Goal: Task Accomplishment & Management: Complete application form

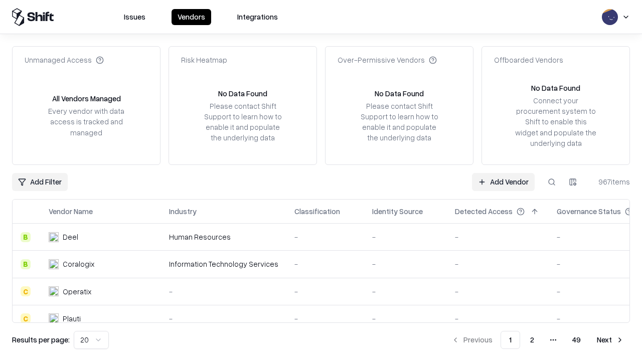
click at [503, 182] on link "Add Vendor" at bounding box center [503, 182] width 63 height 18
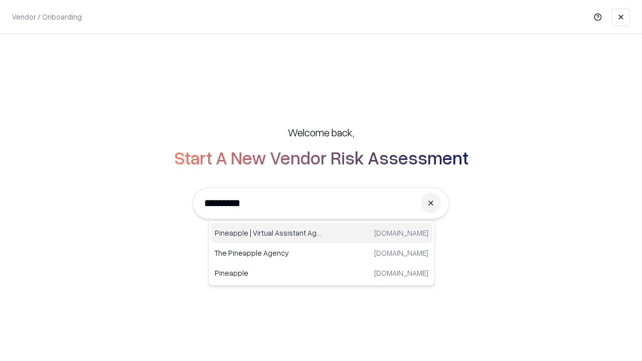
click at [322, 233] on div "Pineapple | Virtual Assistant Agency [DOMAIN_NAME]" at bounding box center [322, 233] width 222 height 20
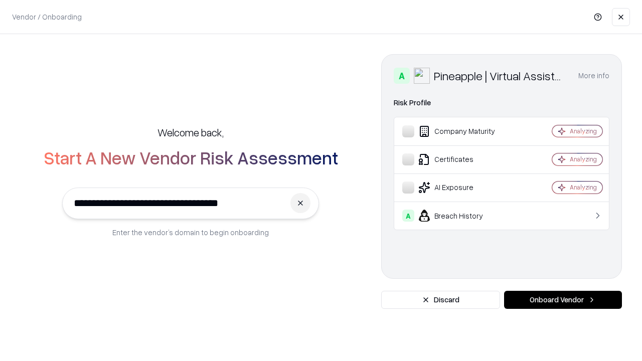
type input "**********"
click at [563, 300] on button "Onboard Vendor" at bounding box center [563, 300] width 118 height 18
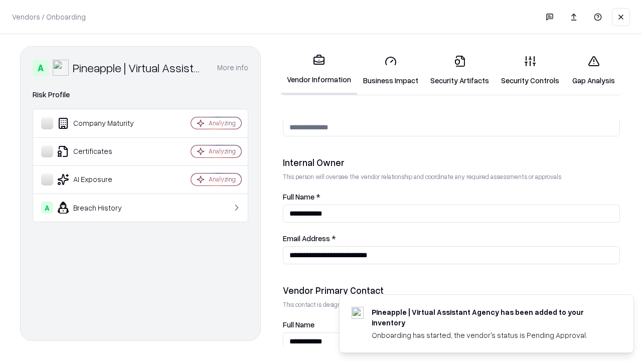
scroll to position [520, 0]
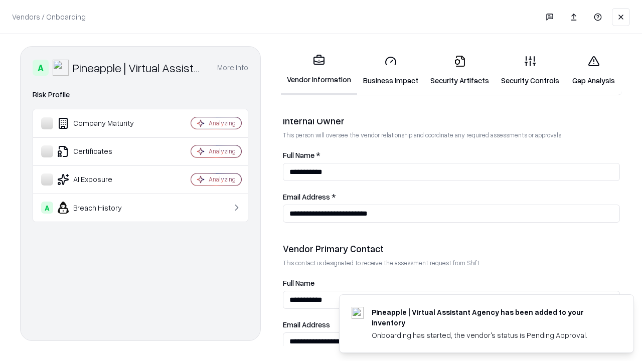
click at [391, 70] on link "Business Impact" at bounding box center [390, 70] width 67 height 47
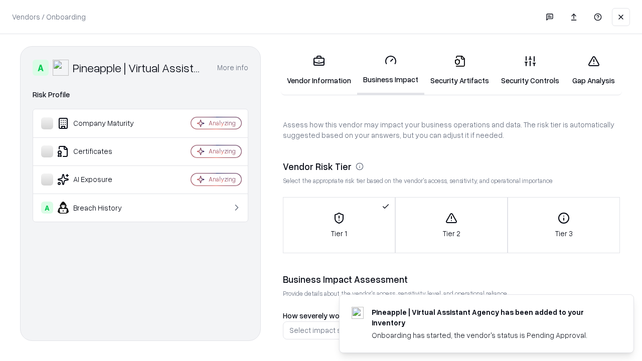
click at [459, 70] on link "Security Artifacts" at bounding box center [459, 70] width 71 height 47
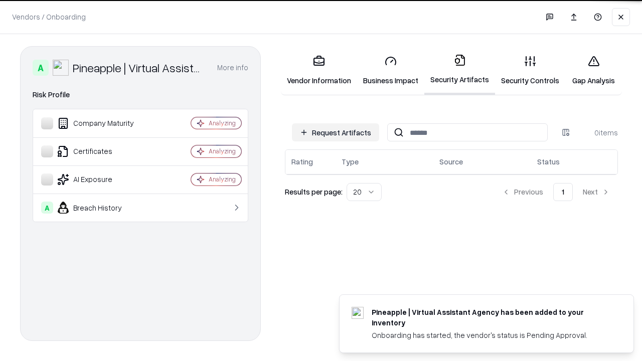
click at [336, 132] on button "Request Artifacts" at bounding box center [335, 132] width 87 height 18
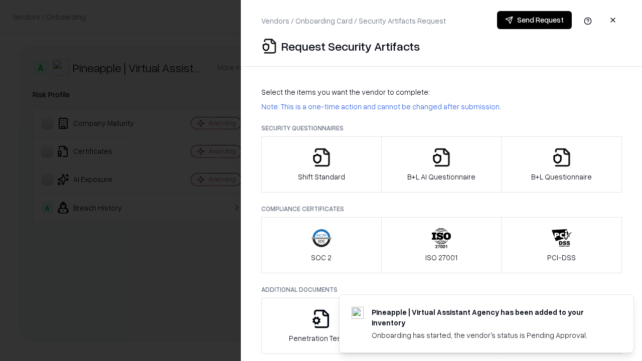
click at [321, 165] on icon "button" at bounding box center [321, 157] width 20 height 20
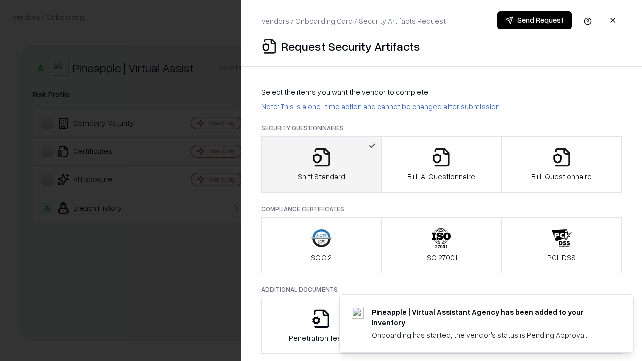
click at [534, 20] on button "Send Request" at bounding box center [534, 20] width 75 height 18
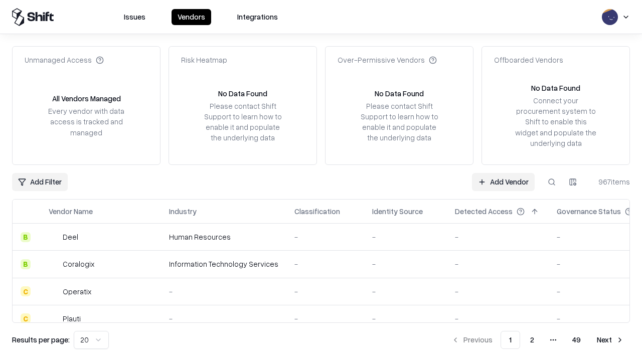
click at [552, 182] on button at bounding box center [552, 182] width 18 height 18
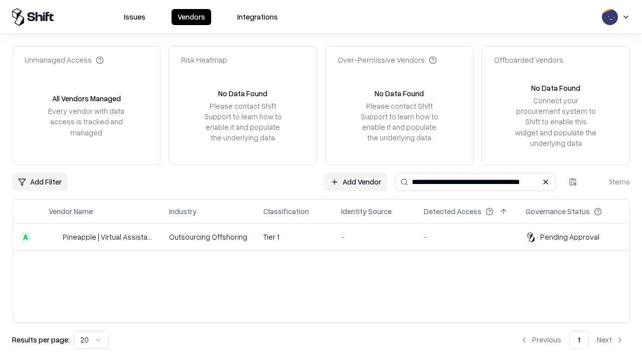
type input "**********"
click at [327, 237] on td "Tier 1" at bounding box center [294, 237] width 78 height 27
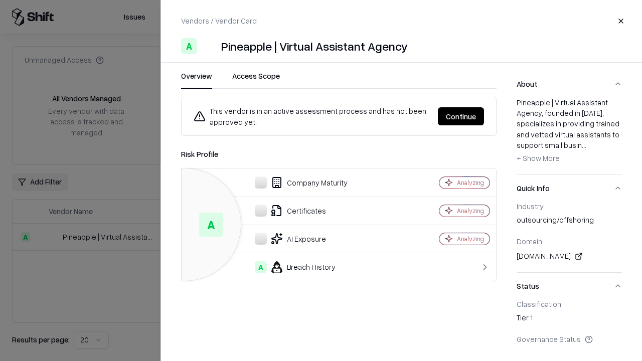
click at [461, 116] on button "Continue" at bounding box center [461, 116] width 46 height 18
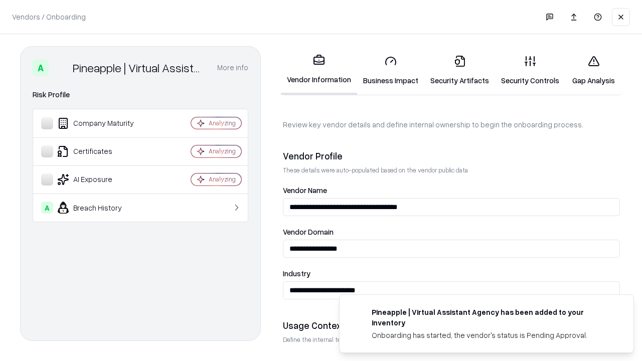
click at [459, 70] on link "Security Artifacts" at bounding box center [459, 70] width 71 height 47
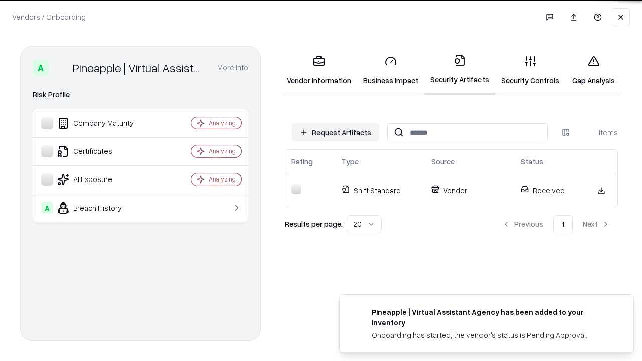
click at [593, 70] on link "Gap Analysis" at bounding box center [593, 70] width 57 height 47
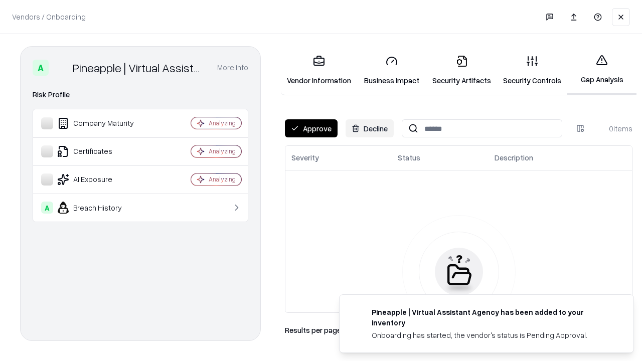
click at [311, 128] on button "Approve" at bounding box center [311, 128] width 53 height 18
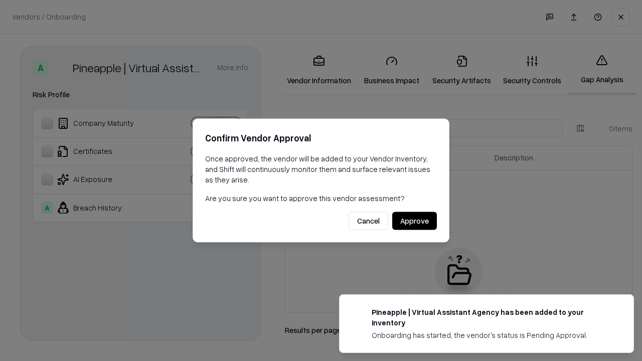
click at [414, 221] on button "Approve" at bounding box center [414, 221] width 45 height 18
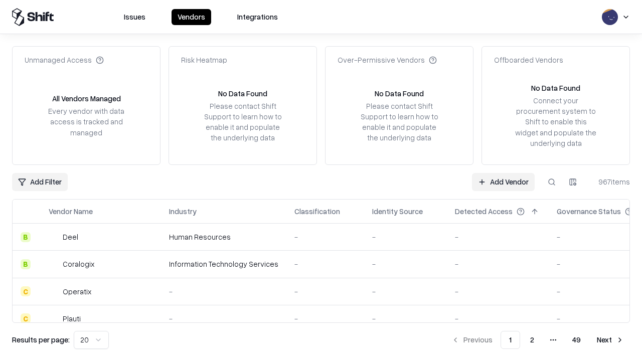
type input "**********"
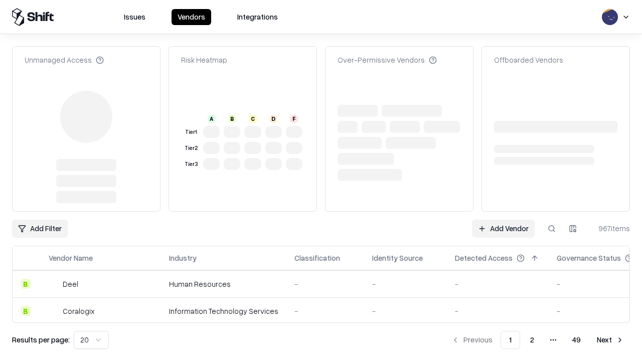
click at [503, 220] on link "Add Vendor" at bounding box center [503, 229] width 63 height 18
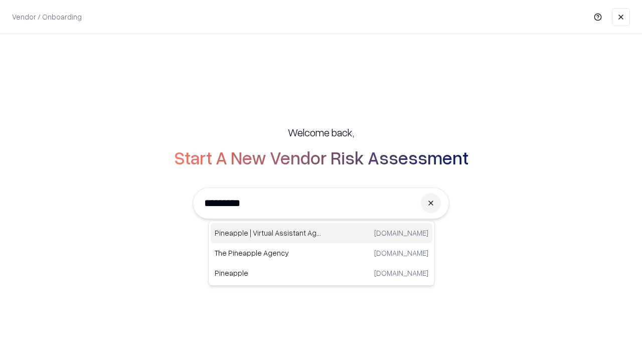
click at [322, 233] on div "Pineapple | Virtual Assistant Agency [DOMAIN_NAME]" at bounding box center [322, 233] width 222 height 20
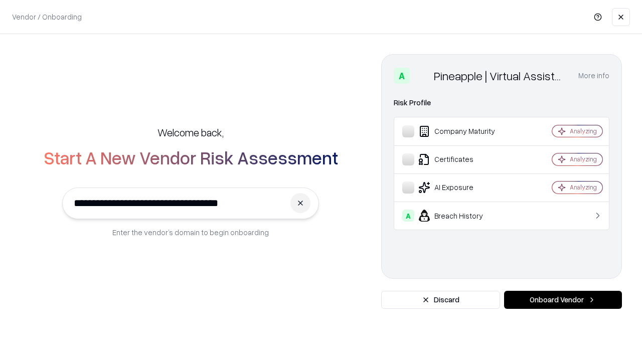
type input "**********"
click at [563, 300] on button "Onboard Vendor" at bounding box center [563, 300] width 118 height 18
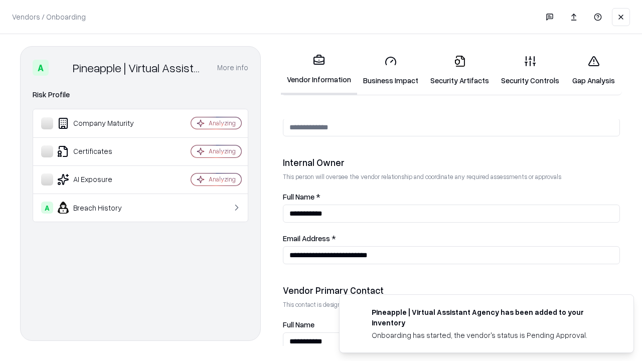
scroll to position [520, 0]
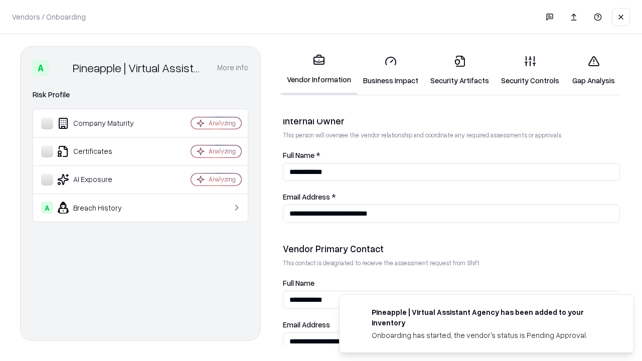
click at [593, 70] on link "Gap Analysis" at bounding box center [593, 70] width 57 height 47
